Goal: Task Accomplishment & Management: Use online tool/utility

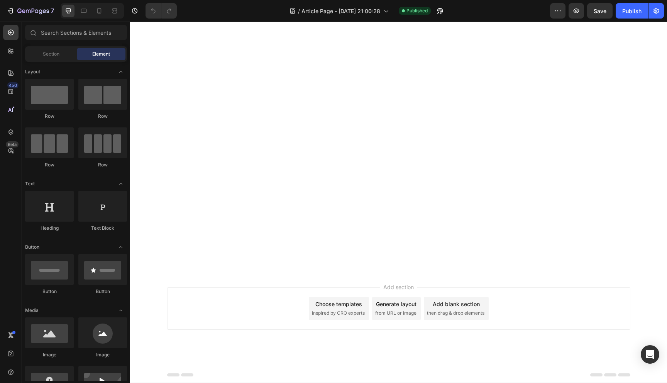
scroll to position [1795, 0]
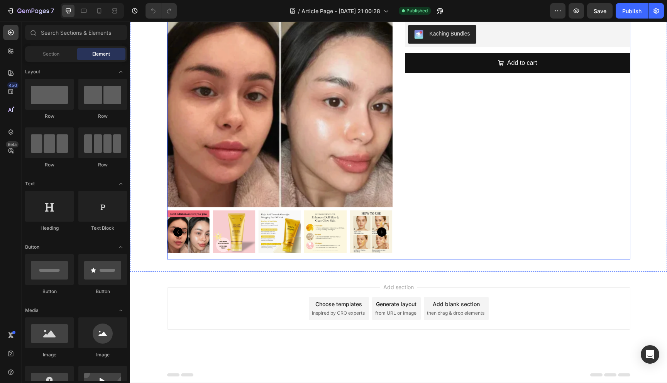
click at [392, 218] on div "Product Images [MEDICAL_DATA] Turmeric Overnight Mask Product Title Kaching Bun…" at bounding box center [398, 120] width 463 height 277
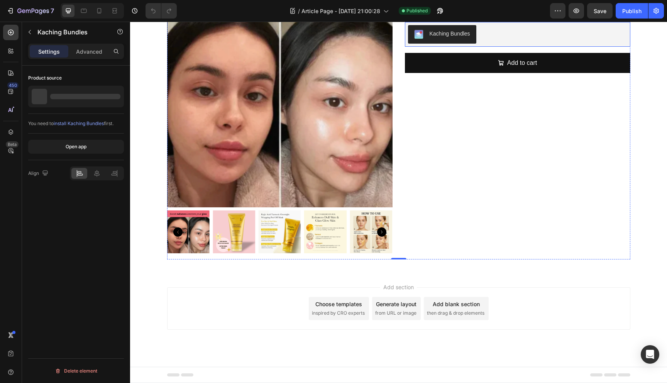
click at [486, 44] on div "Kaching Bundles" at bounding box center [517, 34] width 219 height 19
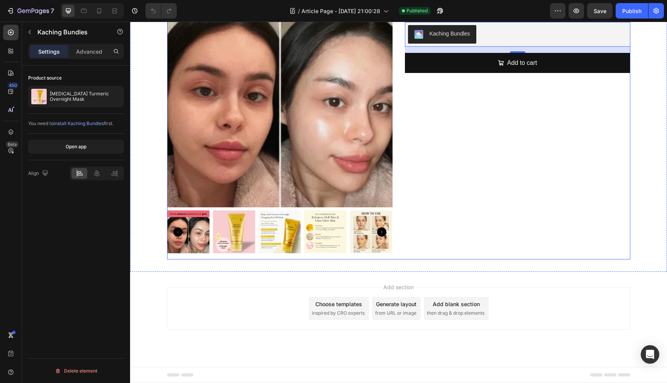
click at [392, 216] on div "Product Images [MEDICAL_DATA] Turmeric Overnight Mask Product Title Kaching Bun…" at bounding box center [398, 120] width 463 height 277
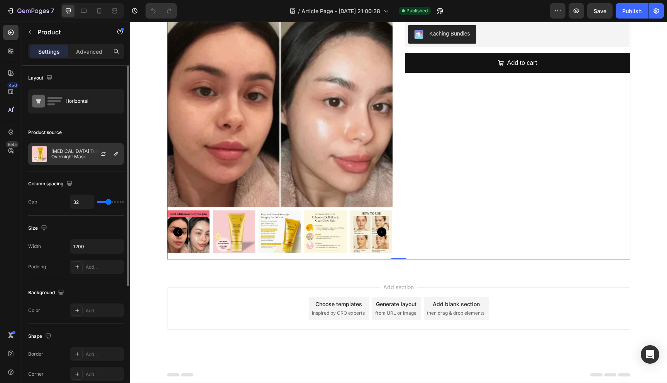
click at [58, 161] on div "[MEDICAL_DATA] Turmeric Overnight Mask" at bounding box center [76, 154] width 96 height 22
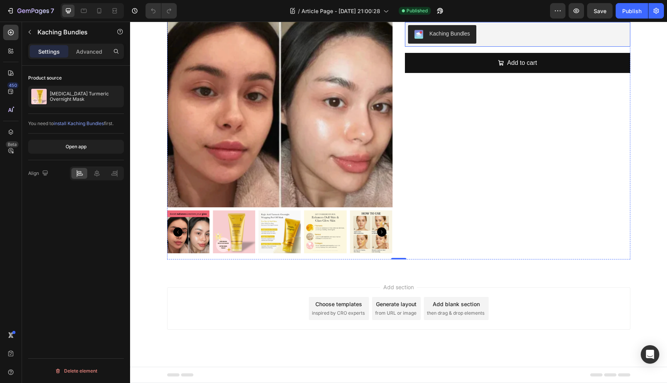
click at [504, 44] on div "Kaching Bundles" at bounding box center [517, 34] width 219 height 19
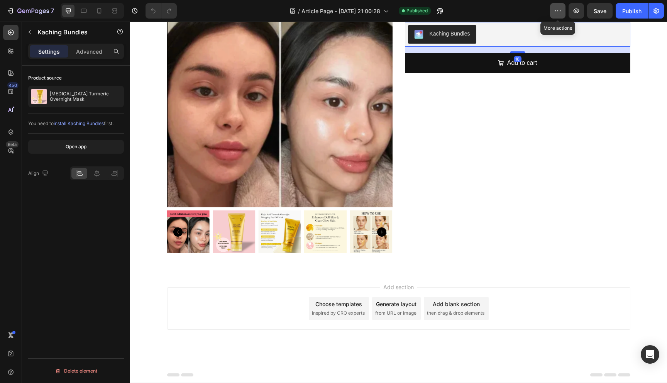
click at [553, 13] on button "button" at bounding box center [557, 10] width 15 height 15
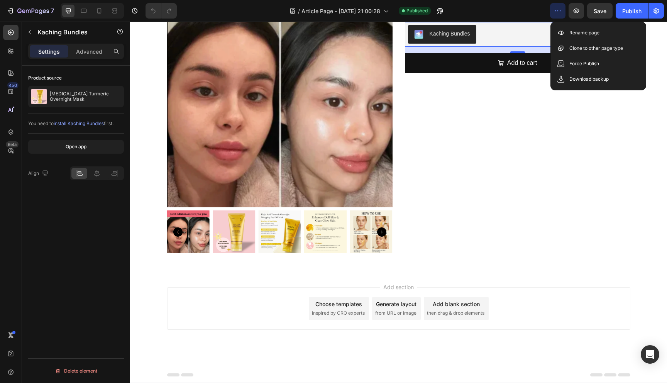
click at [553, 13] on button "button" at bounding box center [557, 10] width 15 height 15
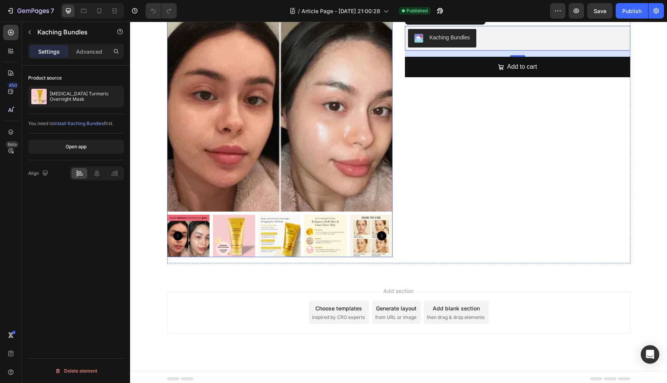
scroll to position [2023, 0]
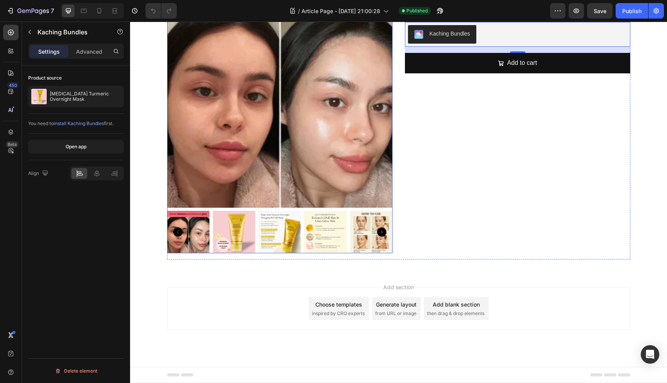
click at [446, 231] on div "[MEDICAL_DATA] Turmeric Overnight Mask Product Title Kaching Bundles Kaching Bu…" at bounding box center [517, 120] width 225 height 277
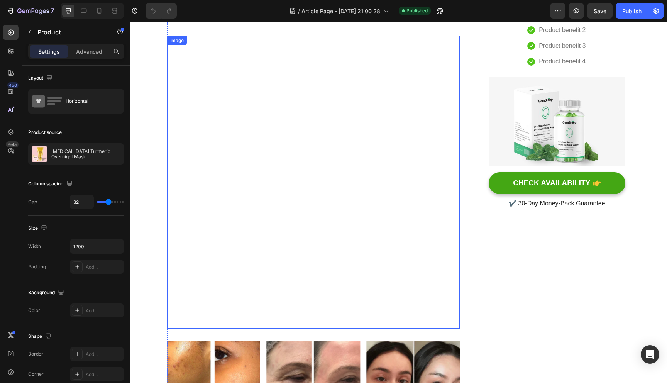
scroll to position [0, 0]
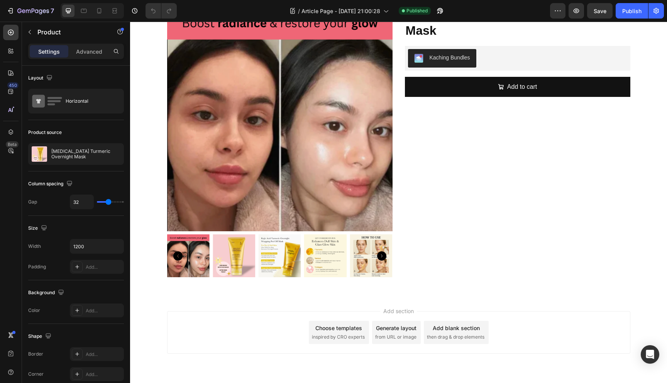
click at [493, 215] on div "[MEDICAL_DATA] Turmeric Overnight Mask Product Title Kaching Bundles Kaching Bu…" at bounding box center [517, 144] width 225 height 277
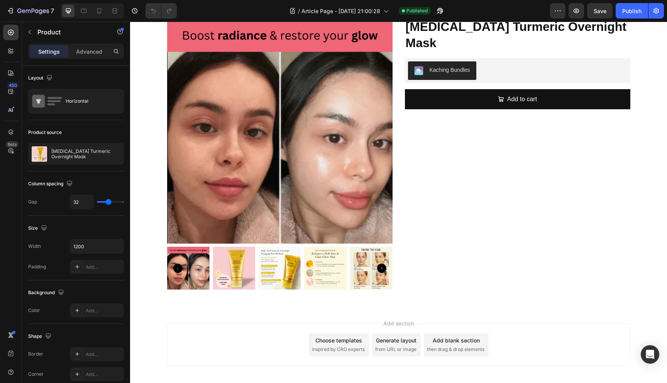
click at [398, 65] on div "Product Images [MEDICAL_DATA] Turmeric Overnight Mask Product Title Kaching Bun…" at bounding box center [398, 156] width 463 height 277
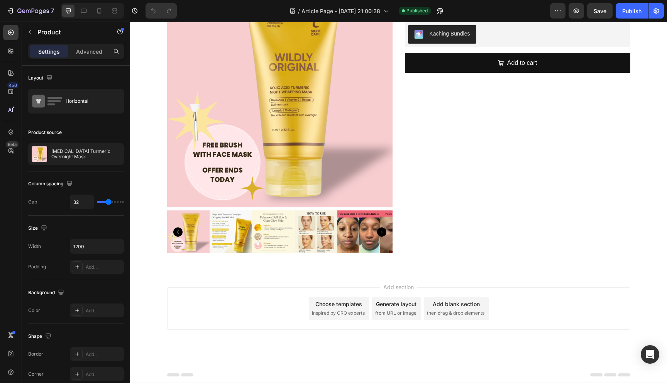
scroll to position [1918, 0]
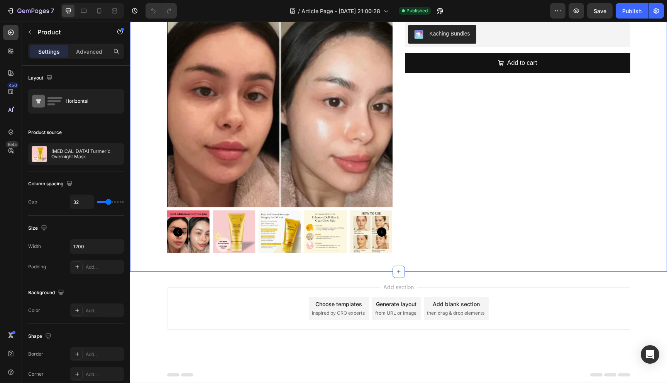
click at [422, 79] on div "Product Images [MEDICAL_DATA] Turmeric Overnight Mask Product Title Kaching Bun…" at bounding box center [398, 121] width 537 height 302
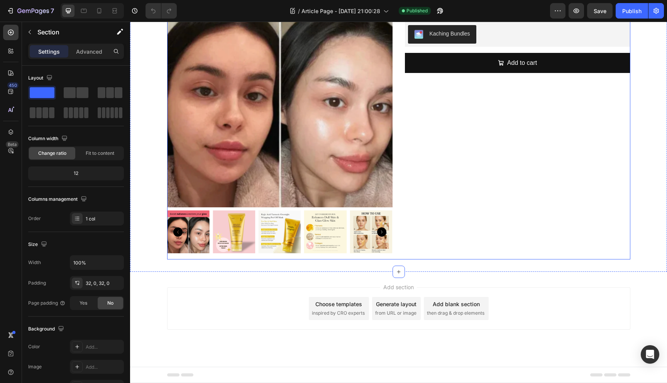
click at [397, 100] on div "Product Images [MEDICAL_DATA] Turmeric Overnight Mask Product Title Kaching Bun…" at bounding box center [398, 120] width 463 height 277
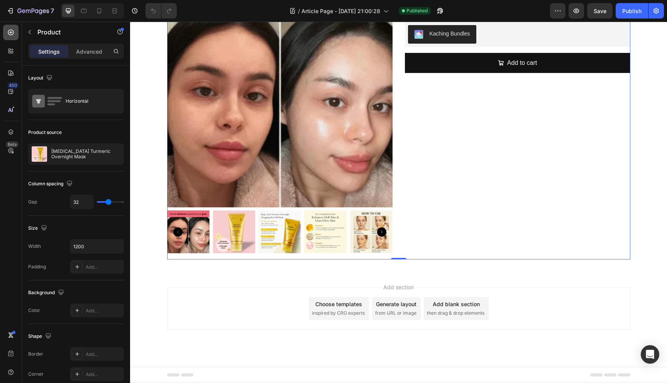
click at [14, 37] on div at bounding box center [10, 32] width 15 height 15
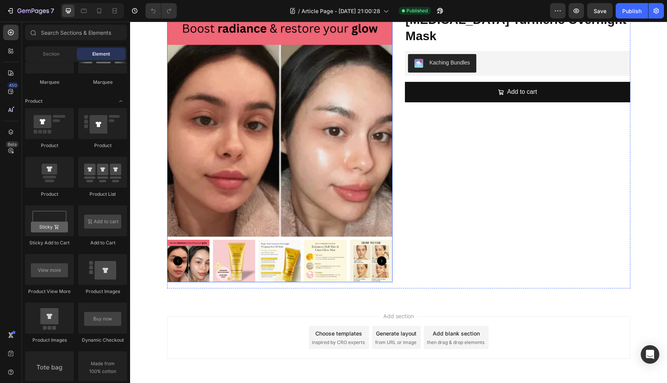
scroll to position [2023, 0]
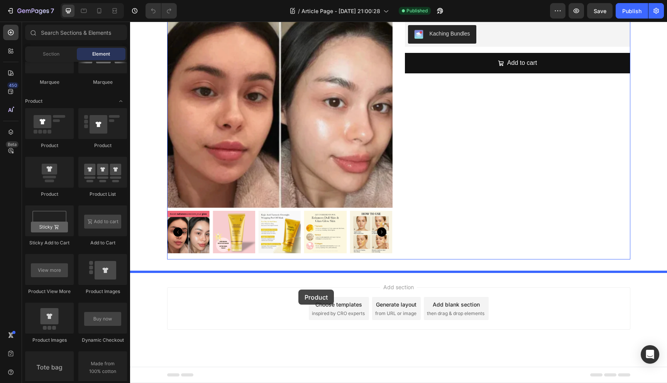
drag, startPoint x: 252, startPoint y: 176, endPoint x: 298, endPoint y: 288, distance: 120.9
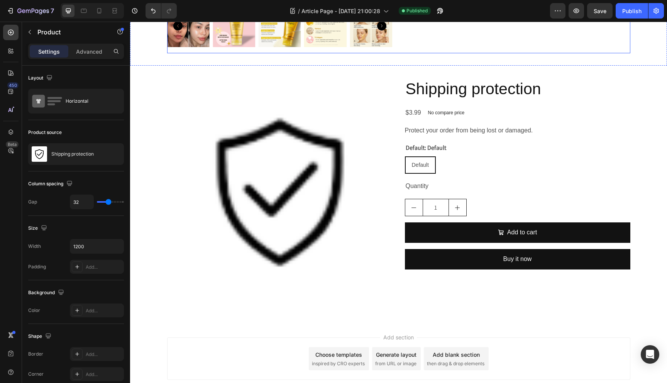
scroll to position [2229, 0]
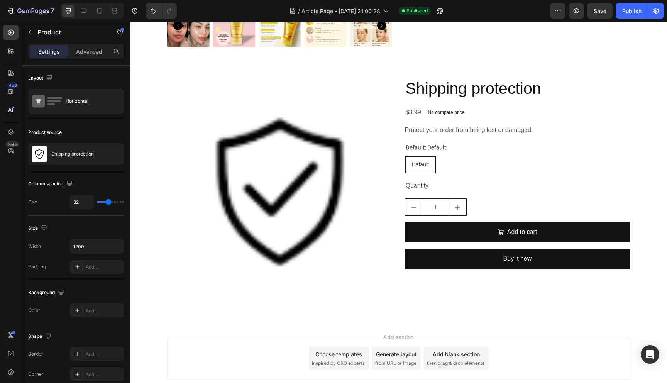
click at [396, 169] on div "Product Images Shipping protection Product Title $3.99 Product Price Product Pr…" at bounding box center [398, 194] width 463 height 232
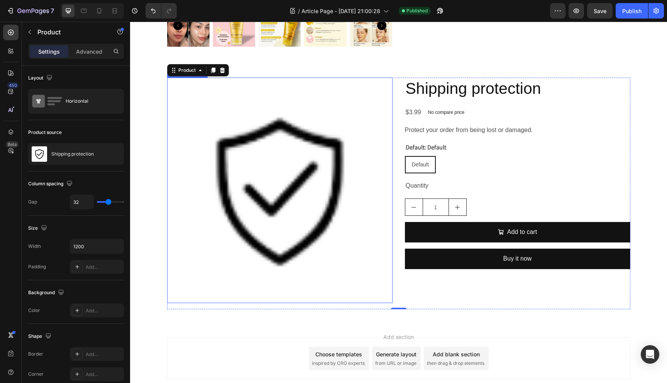
click at [383, 98] on img at bounding box center [279, 190] width 225 height 225
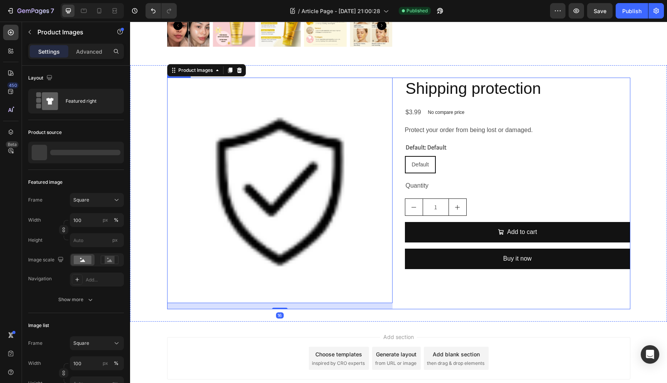
click at [390, 98] on div "Product Images 16 Shipping protection Product Title $3.99 Product Price Product…" at bounding box center [398, 194] width 463 height 232
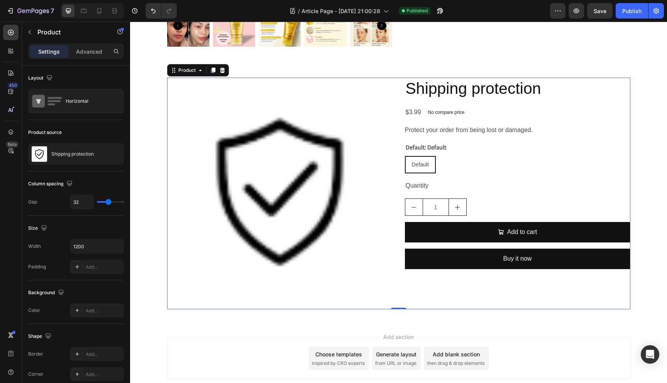
click at [394, 98] on div "Product Images Shipping protection Product Title $3.99 Product Price Product Pr…" at bounding box center [398, 194] width 463 height 232
click at [74, 149] on div "Shipping protection" at bounding box center [76, 154] width 96 height 22
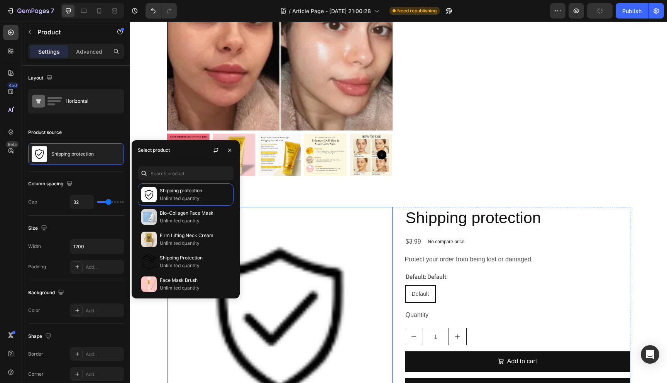
scroll to position [2058, 0]
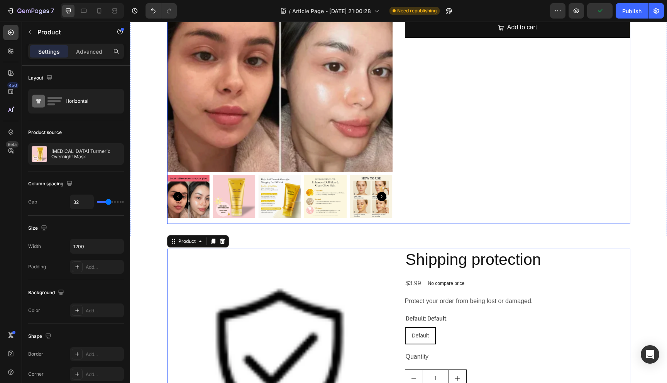
click at [433, 122] on div "[MEDICAL_DATA] Turmeric Overnight Mask Product Title Kaching Bundles Kaching Bu…" at bounding box center [517, 85] width 225 height 277
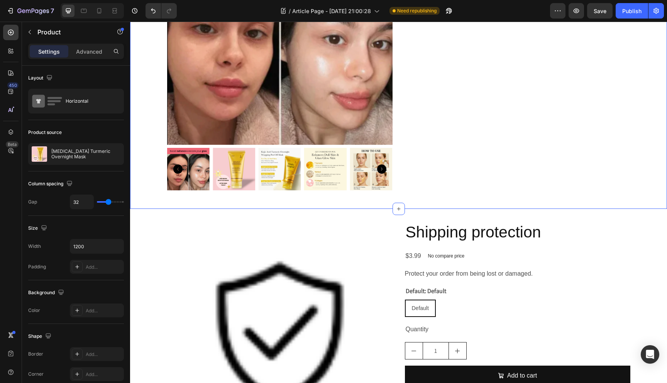
scroll to position [2045, 0]
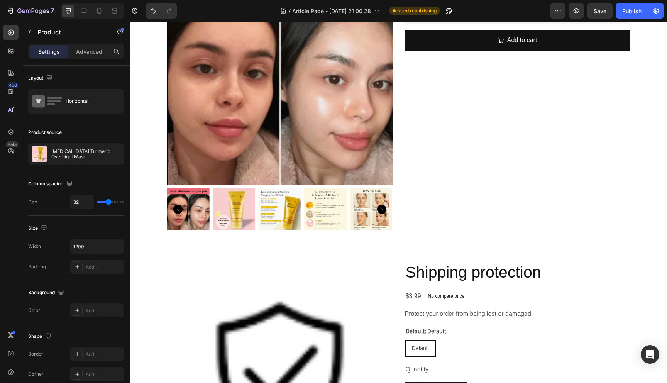
click at [430, 171] on div "[MEDICAL_DATA] Turmeric Overnight Mask Product Title Kaching Bundles Kaching Bu…" at bounding box center [517, 97] width 225 height 277
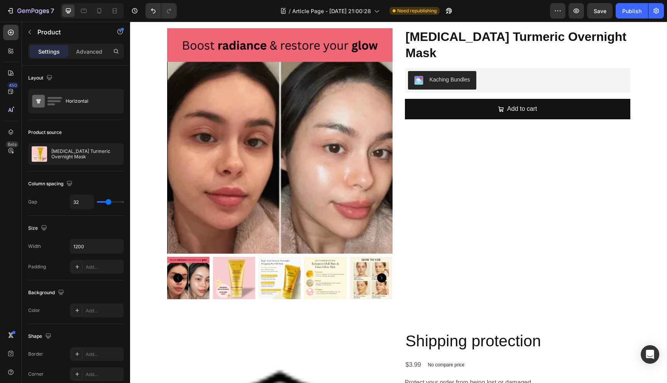
scroll to position [1968, 0]
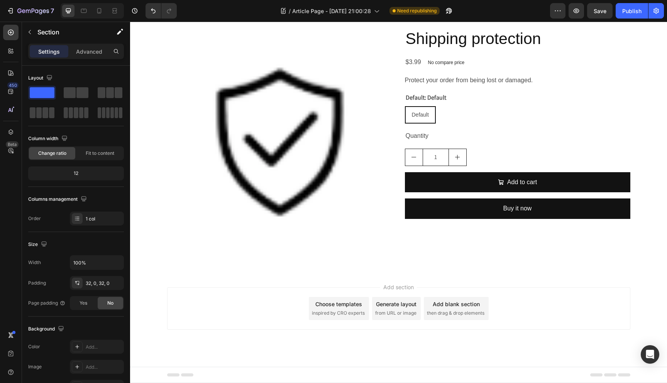
scroll to position [1952, 0]
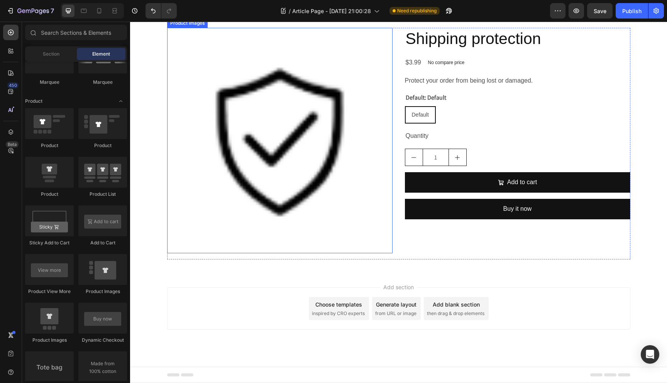
click at [374, 144] on img at bounding box center [279, 140] width 225 height 225
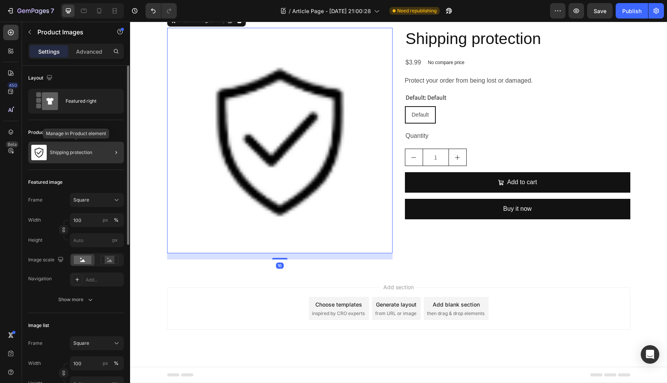
click at [61, 150] on p "Shipping protection" at bounding box center [71, 152] width 42 height 5
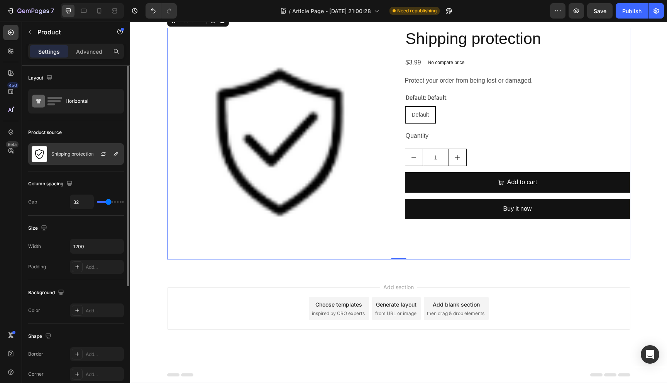
click at [76, 153] on p "Shipping protection" at bounding box center [72, 153] width 42 height 5
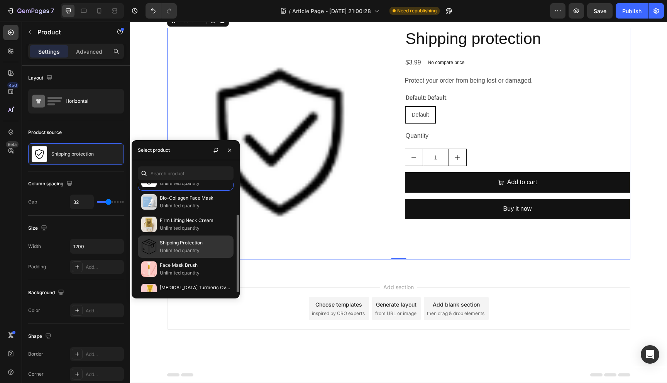
scroll to position [25, 0]
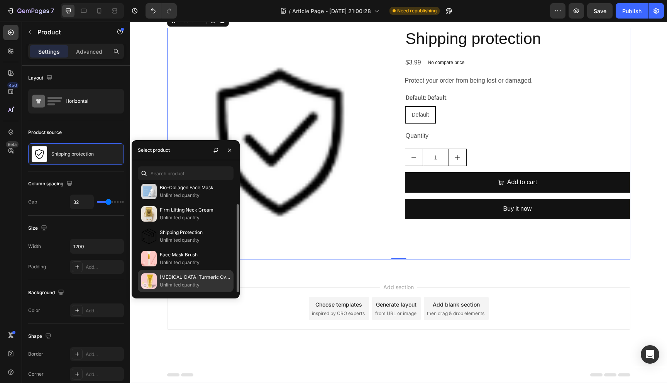
click at [191, 277] on p "[MEDICAL_DATA] Turmeric Overnight Mask" at bounding box center [195, 277] width 70 height 8
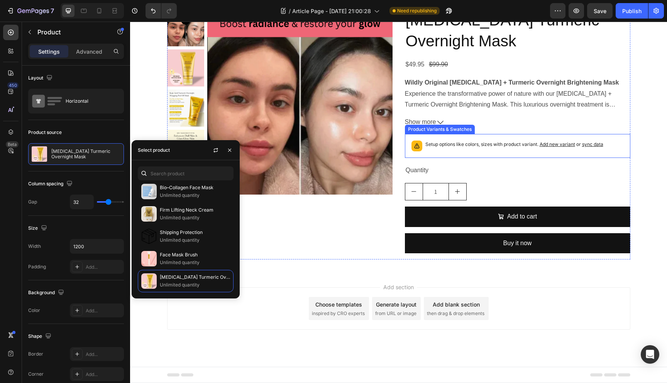
click at [532, 158] on div "Setup options like colors, sizes with product variant. Add new variant or sync …" at bounding box center [517, 146] width 225 height 24
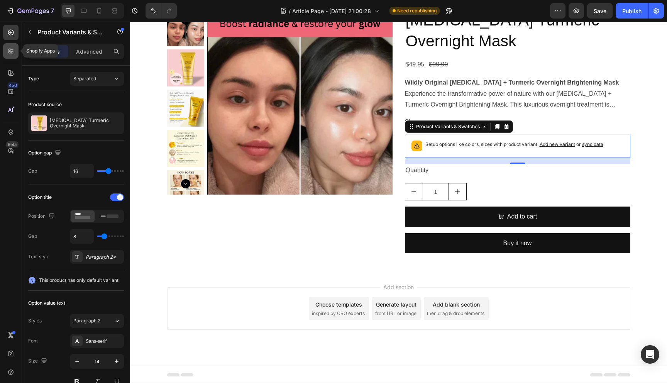
click at [10, 53] on icon at bounding box center [11, 51] width 8 height 8
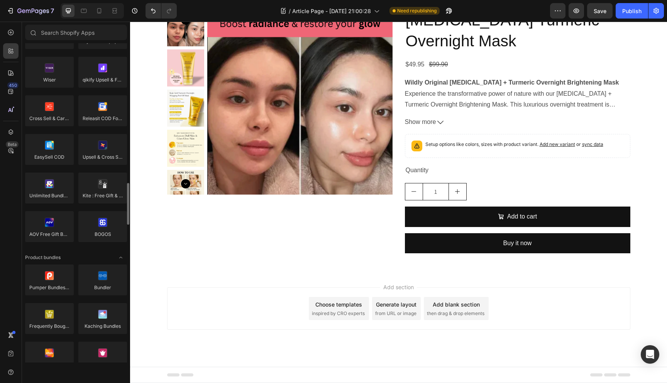
scroll to position [447, 0]
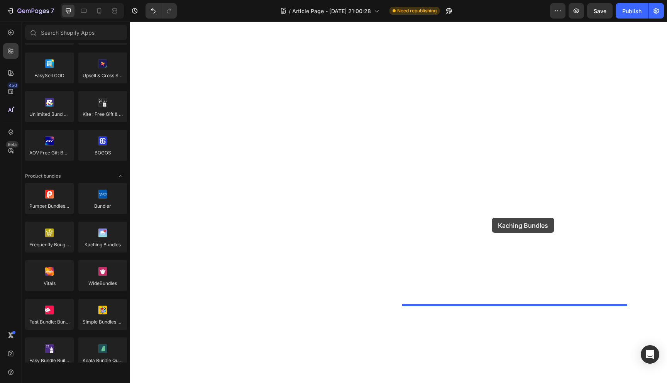
drag, startPoint x: 164, startPoint y: 251, endPoint x: 492, endPoint y: 218, distance: 328.9
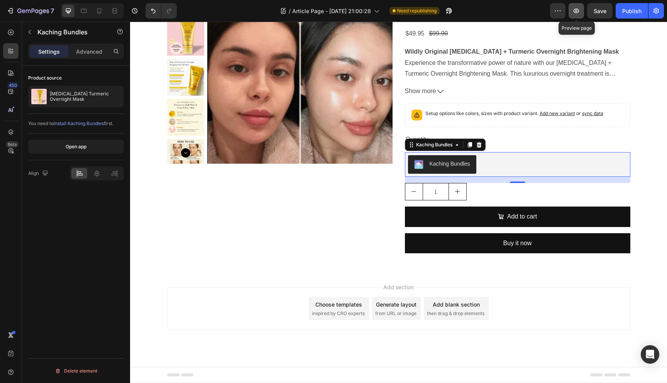
click at [575, 14] on button "button" at bounding box center [575, 10] width 15 height 15
click at [274, 122] on div "Product Images [MEDICAL_DATA] Turmeric Overnight Mask Product Title $49.95 Prod…" at bounding box center [398, 119] width 537 height 306
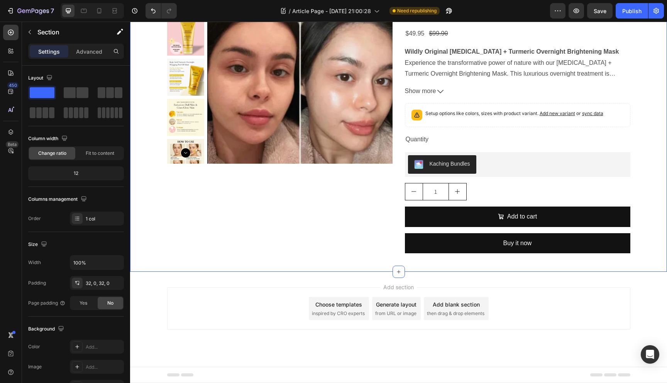
drag, startPoint x: 658, startPoint y: 113, endPoint x: 648, endPoint y: 108, distance: 11.2
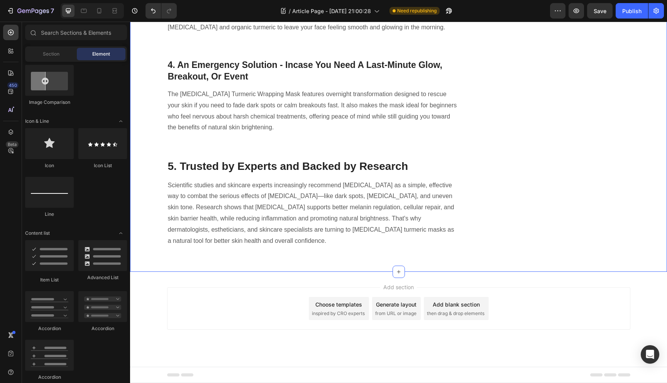
scroll to position [1721, 0]
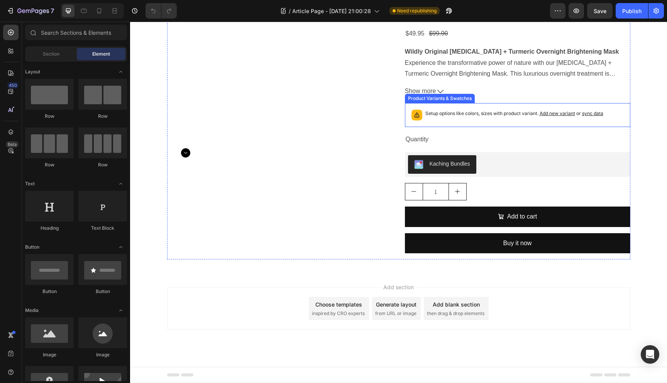
scroll to position [1956, 0]
